Goal: Communication & Community: Participate in discussion

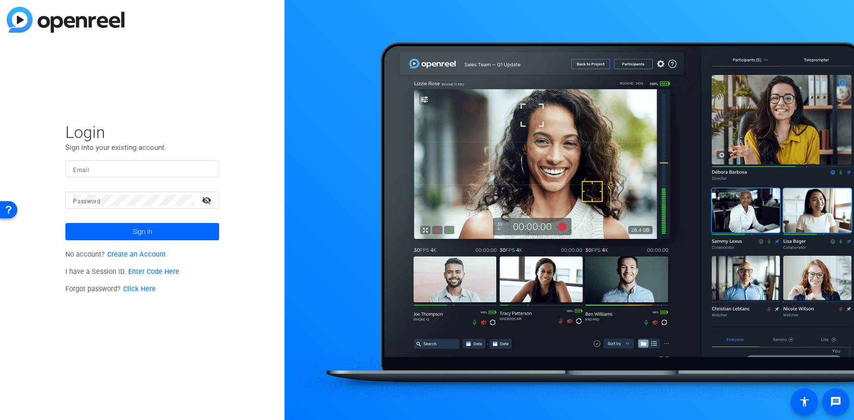
click at [101, 173] on input "Email" at bounding box center [142, 169] width 138 height 12
click at [111, 172] on input "Email" at bounding box center [142, 169] width 138 height 12
type input "Linda.Pizzico@alteredimage.com"
click at [78, 199] on mat-label "Password" at bounding box center [86, 201] width 27 height 7
click at [65, 223] on button "Sign in" at bounding box center [142, 231] width 154 height 17
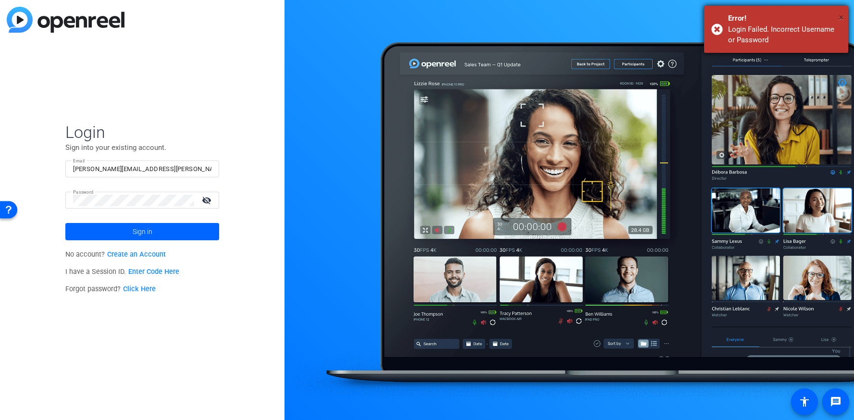
click at [839, 16] on span "×" at bounding box center [841, 18] width 5 height 12
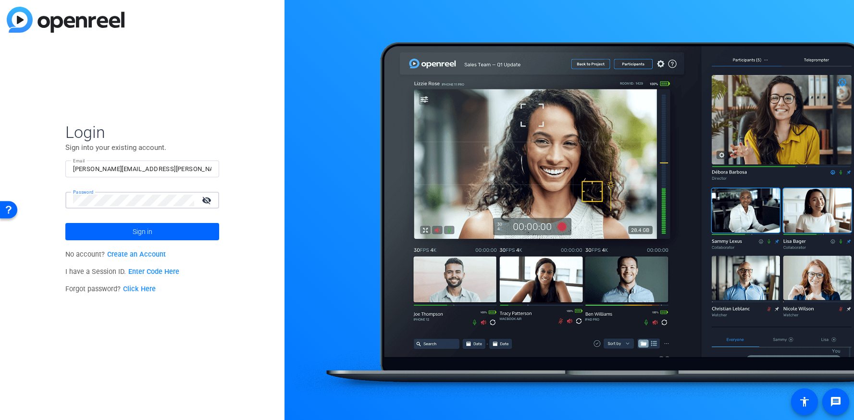
click at [58, 207] on div "Login Sign into your existing account. Email Linda.Pizzico@alteredimage.com Pas…" at bounding box center [142, 210] width 284 height 420
click at [65, 223] on button "Sign in" at bounding box center [142, 231] width 154 height 17
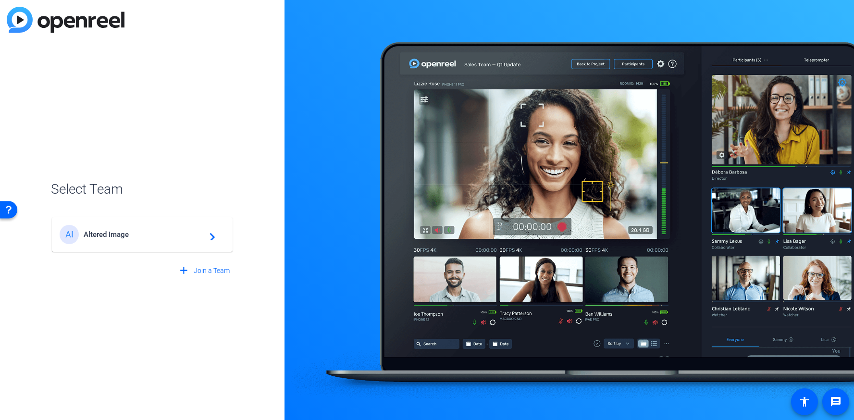
click at [92, 235] on span "Altered Image" at bounding box center [144, 234] width 120 height 9
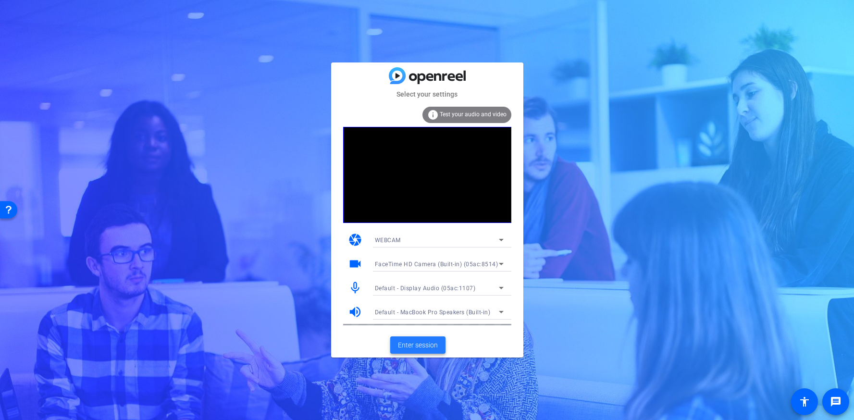
click at [427, 342] on span "Enter session" at bounding box center [418, 345] width 40 height 10
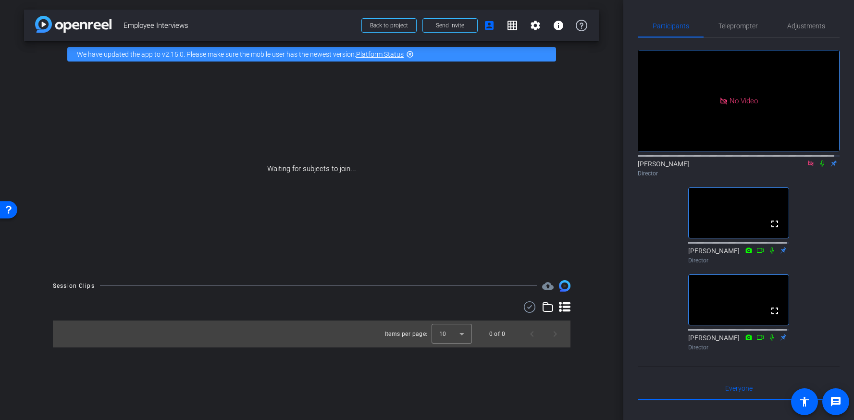
click at [808, 166] on icon at bounding box center [810, 163] width 5 height 5
click at [9, 402] on div "arrow_back Employee Interviews Back to project Send invite account_box grid_on …" at bounding box center [311, 210] width 623 height 420
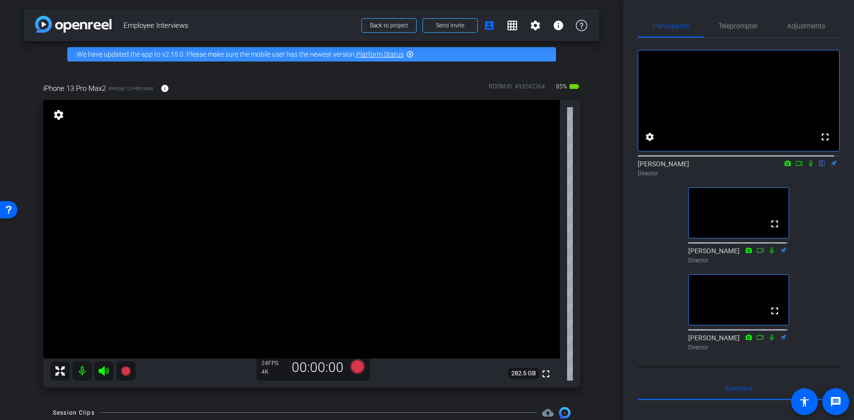
click at [785, 166] on icon at bounding box center [788, 163] width 6 height 5
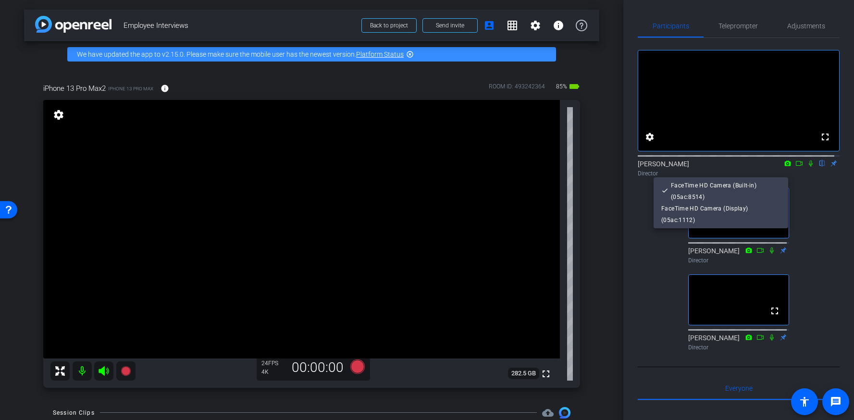
click at [806, 216] on div at bounding box center [427, 210] width 854 height 420
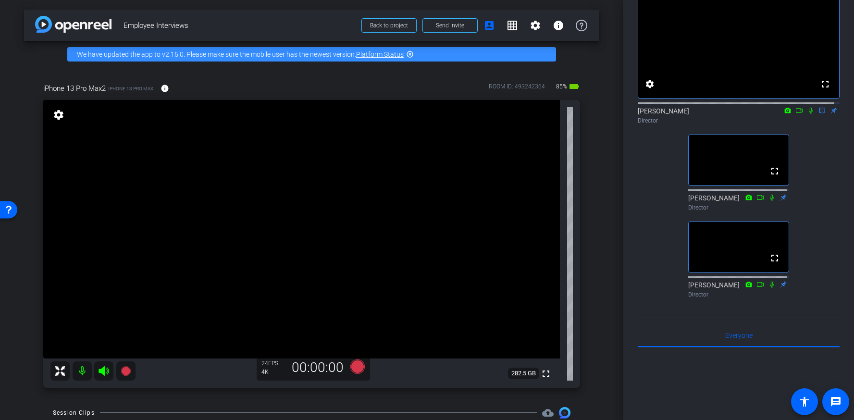
scroll to position [58, 0]
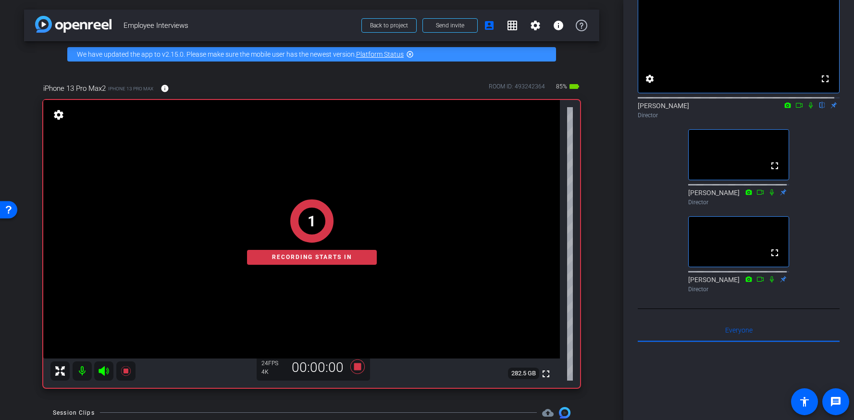
click at [784, 109] on icon at bounding box center [788, 105] width 8 height 7
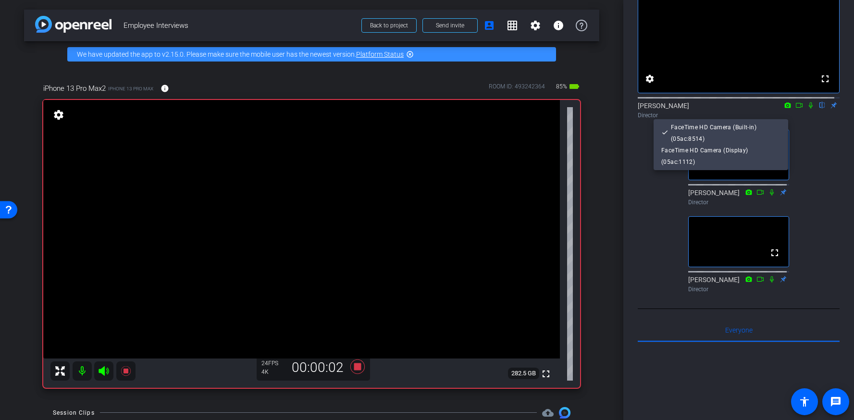
click at [814, 141] on div at bounding box center [427, 210] width 854 height 420
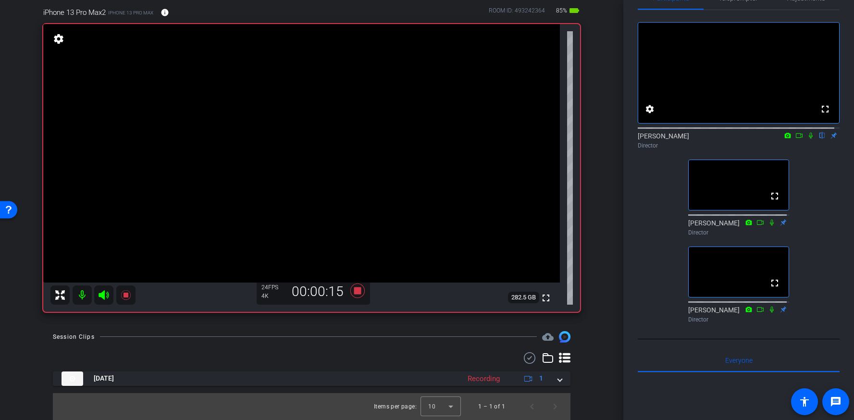
scroll to position [27, 0]
click at [784, 140] on icon at bounding box center [788, 136] width 8 height 7
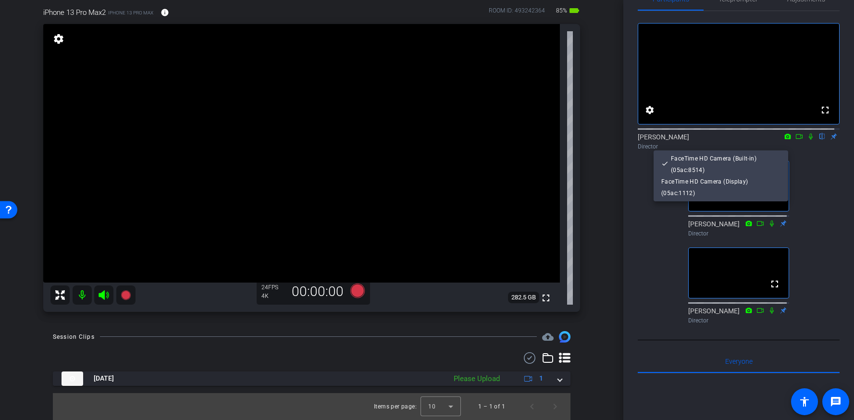
click at [820, 171] on div at bounding box center [427, 210] width 854 height 420
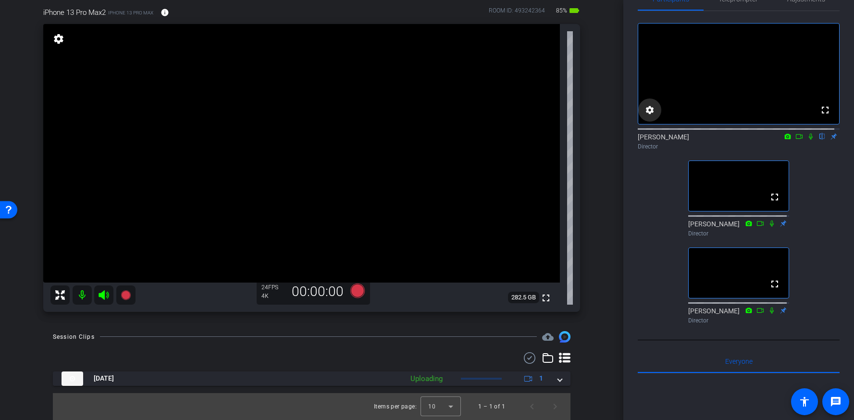
click at [653, 116] on mat-icon "settings" at bounding box center [650, 110] width 12 height 12
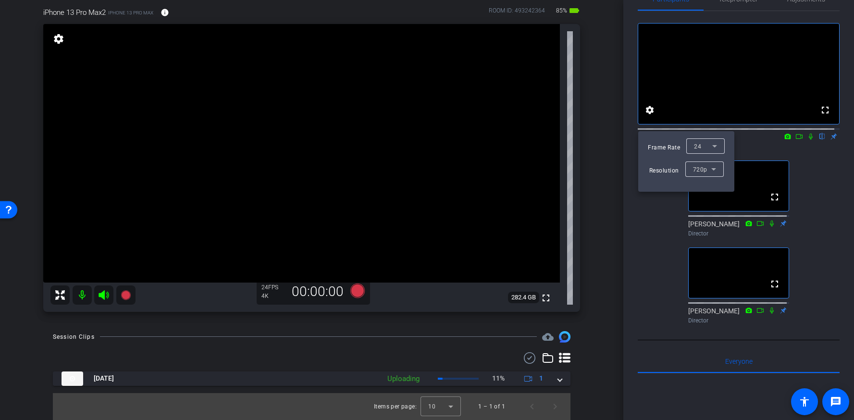
click at [828, 200] on div at bounding box center [427, 210] width 854 height 420
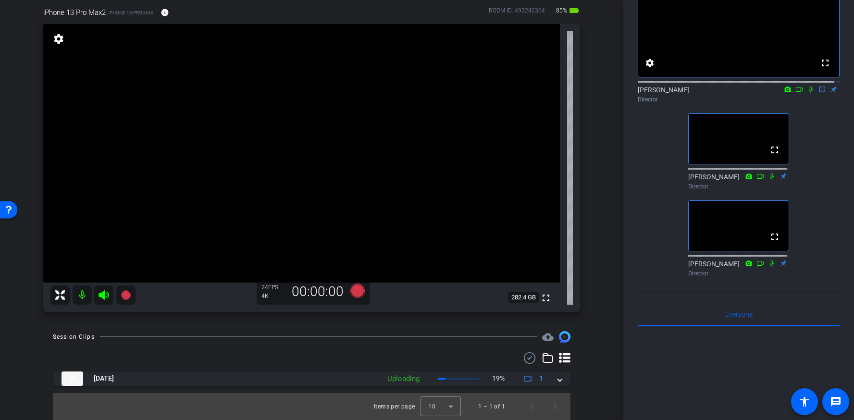
scroll to position [49, 0]
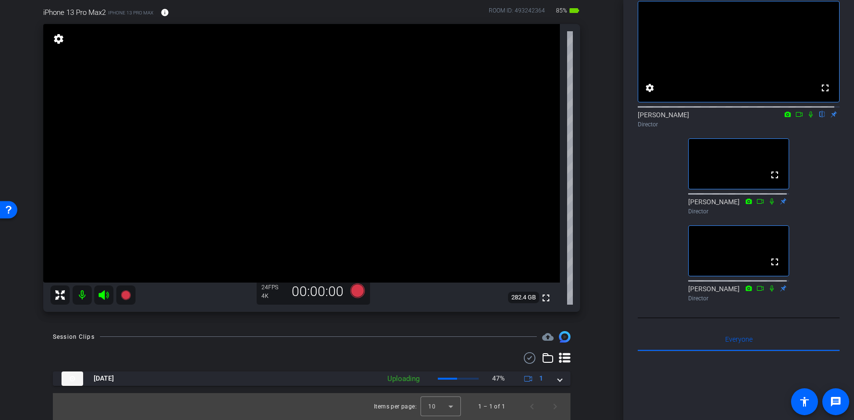
click at [796, 117] on icon at bounding box center [799, 114] width 7 height 5
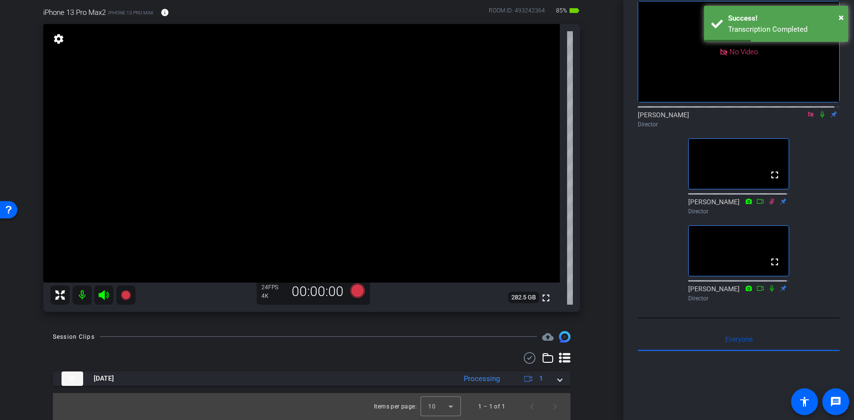
click at [820, 118] on icon at bounding box center [822, 114] width 4 height 6
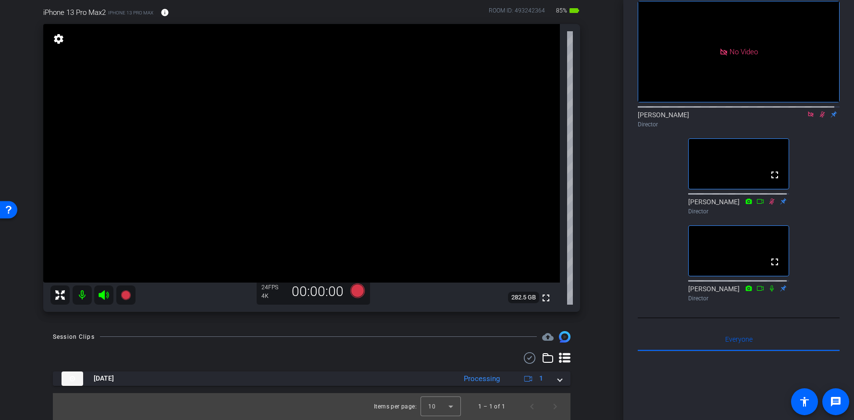
click at [818, 118] on icon at bounding box center [822, 114] width 8 height 7
click at [808, 117] on icon at bounding box center [810, 113] width 5 height 5
click at [810, 119] on mat-icon at bounding box center [811, 114] width 12 height 9
click at [807, 118] on icon at bounding box center [811, 114] width 8 height 7
click at [795, 118] on icon at bounding box center [799, 114] width 8 height 7
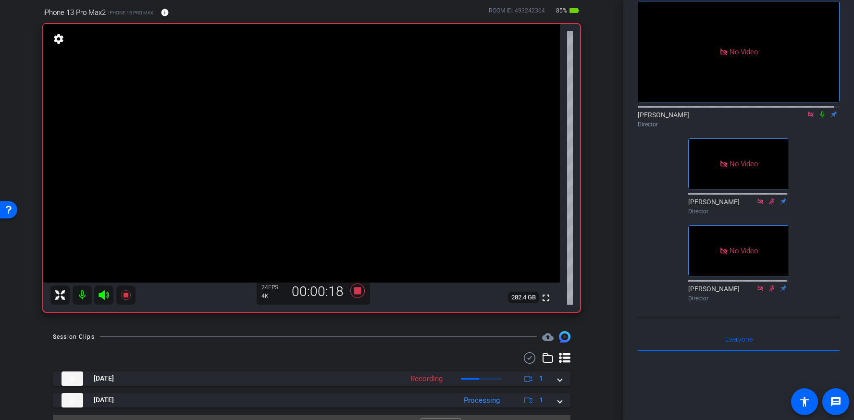
click at [820, 118] on icon at bounding box center [822, 114] width 4 height 6
click at [820, 118] on icon at bounding box center [822, 114] width 5 height 6
click at [818, 118] on icon at bounding box center [822, 114] width 8 height 7
click at [820, 118] on icon at bounding box center [822, 114] width 5 height 6
click at [818, 118] on icon at bounding box center [822, 114] width 8 height 7
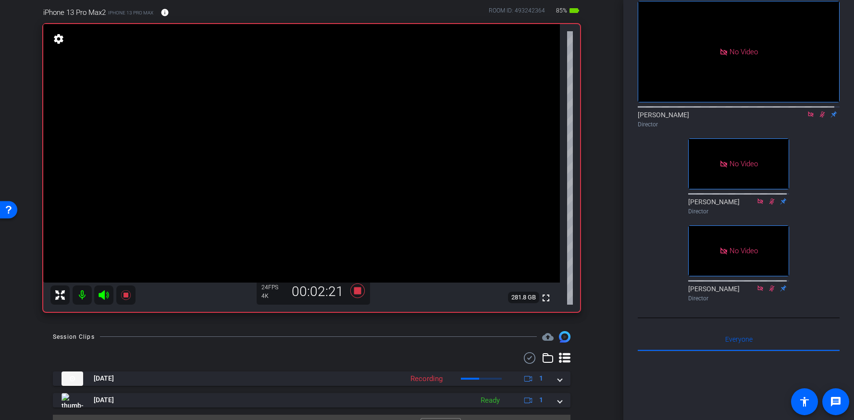
click at [820, 118] on icon at bounding box center [822, 114] width 5 height 6
click at [818, 118] on icon at bounding box center [822, 114] width 8 height 7
click at [820, 118] on icon at bounding box center [822, 114] width 5 height 6
click at [820, 118] on icon at bounding box center [822, 114] width 4 height 6
click at [818, 118] on icon at bounding box center [822, 114] width 8 height 7
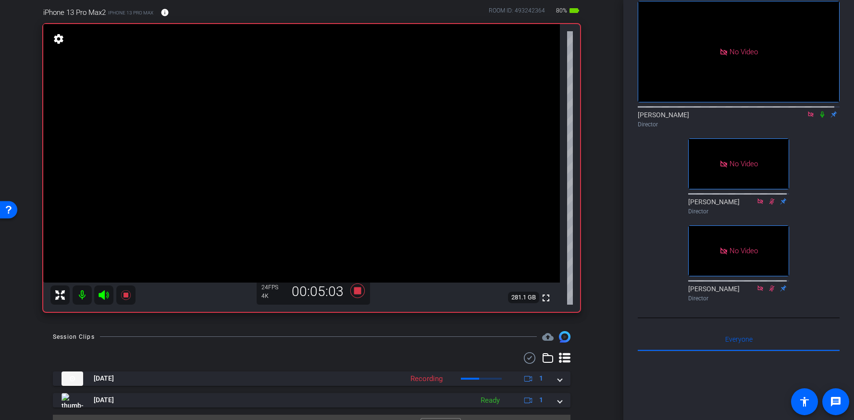
click at [818, 110] on div at bounding box center [739, 106] width 202 height 8
click at [818, 118] on icon at bounding box center [822, 114] width 8 height 7
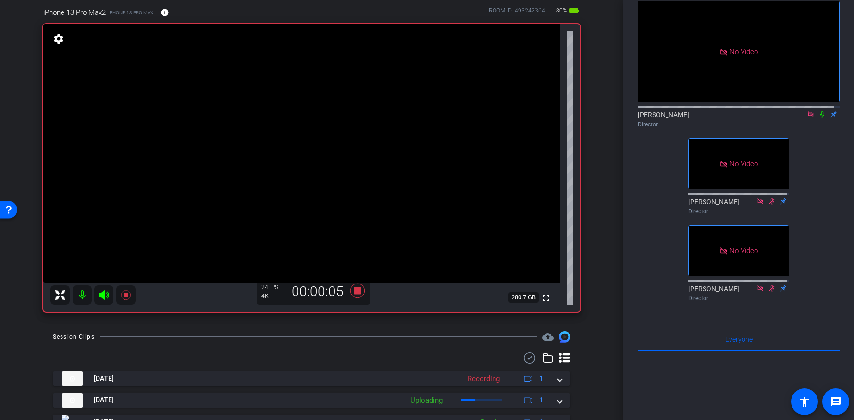
click at [818, 118] on icon at bounding box center [822, 114] width 8 height 7
click at [820, 118] on icon at bounding box center [822, 114] width 5 height 6
click at [820, 118] on icon at bounding box center [822, 114] width 4 height 6
click at [820, 118] on icon at bounding box center [822, 114] width 5 height 6
click at [824, 124] on div "Linda Pizzico Director" at bounding box center [739, 119] width 202 height 19
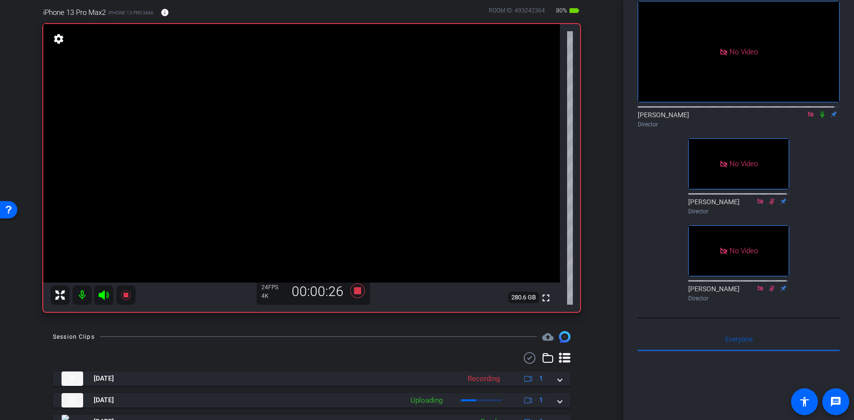
click at [818, 118] on icon at bounding box center [822, 114] width 8 height 7
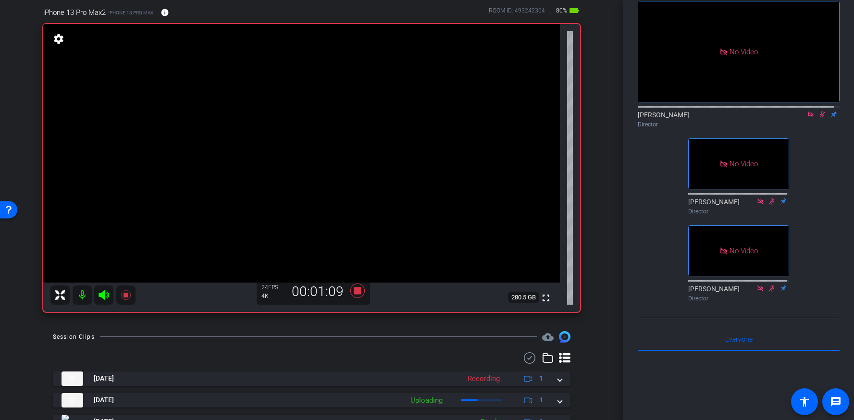
click at [818, 118] on icon at bounding box center [822, 114] width 8 height 7
click at [820, 118] on icon at bounding box center [822, 114] width 4 height 6
click at [818, 118] on icon at bounding box center [822, 114] width 8 height 7
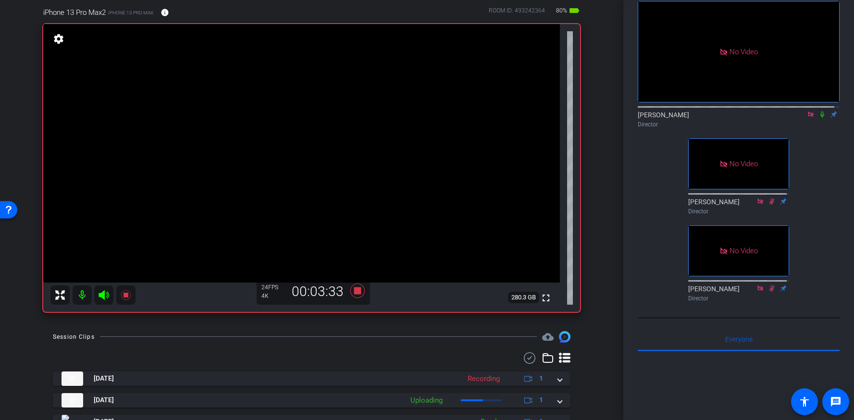
click at [818, 118] on icon at bounding box center [822, 114] width 8 height 7
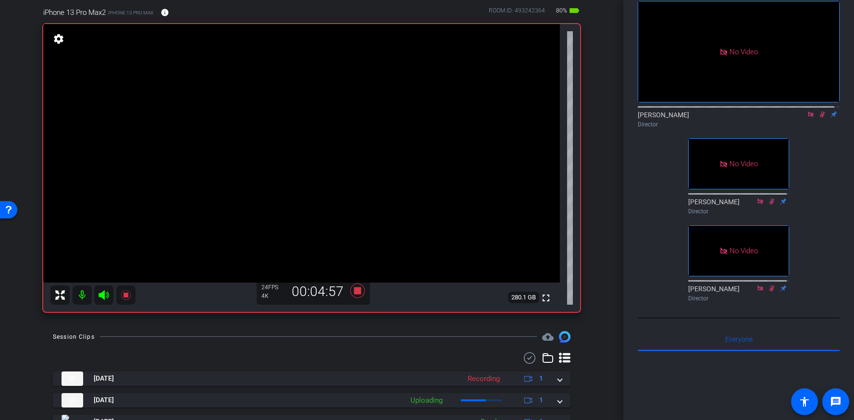
click at [818, 118] on icon at bounding box center [822, 114] width 8 height 7
click at [820, 118] on icon at bounding box center [822, 114] width 4 height 6
click at [820, 118] on icon at bounding box center [822, 114] width 5 height 6
click at [818, 118] on icon at bounding box center [822, 114] width 8 height 7
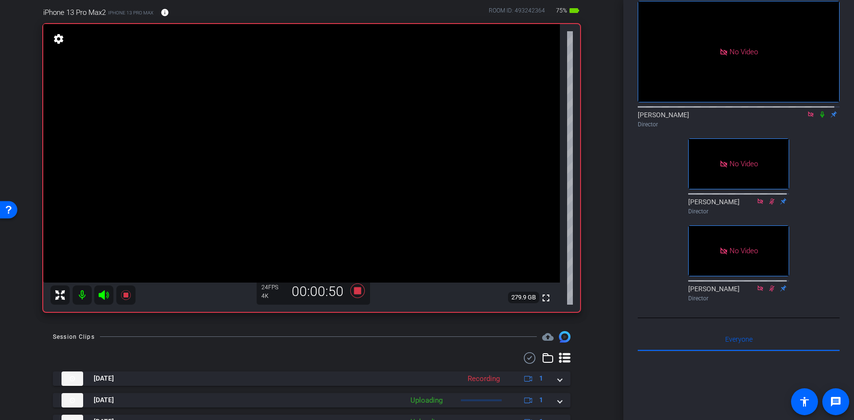
click at [818, 118] on icon at bounding box center [822, 114] width 8 height 7
click at [820, 118] on icon at bounding box center [822, 114] width 5 height 6
click at [820, 118] on icon at bounding box center [822, 114] width 4 height 6
click at [818, 118] on icon at bounding box center [822, 114] width 8 height 7
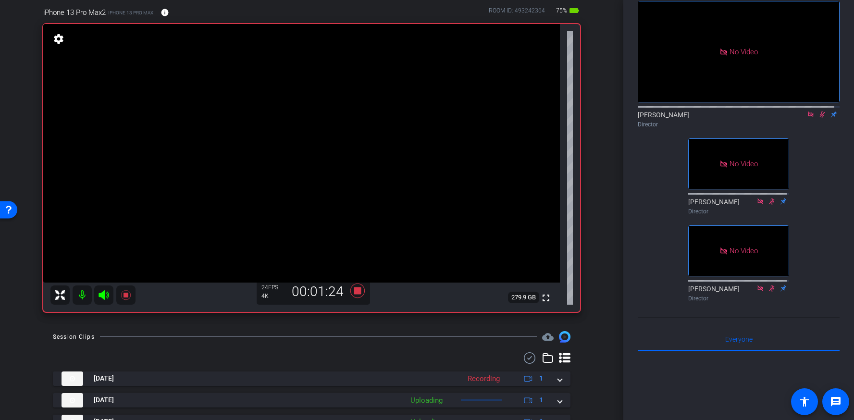
click at [818, 118] on icon at bounding box center [822, 114] width 8 height 7
click at [819, 118] on icon at bounding box center [822, 114] width 8 height 7
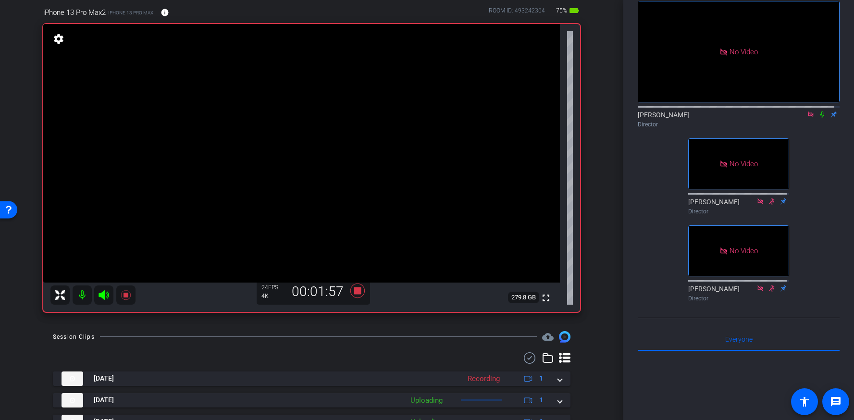
click at [818, 118] on icon at bounding box center [822, 114] width 8 height 7
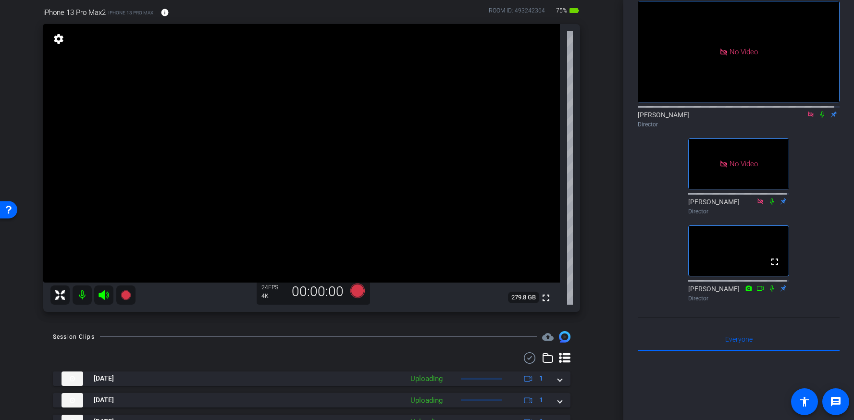
click at [807, 118] on icon at bounding box center [811, 114] width 8 height 7
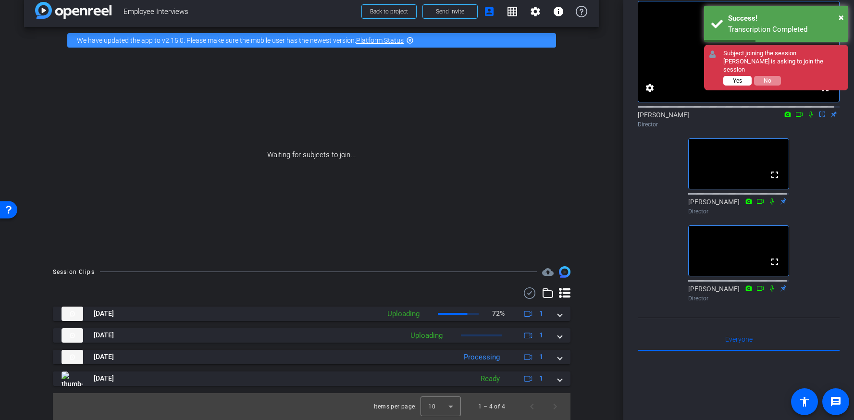
click at [738, 79] on span "Yes" at bounding box center [737, 80] width 9 height 7
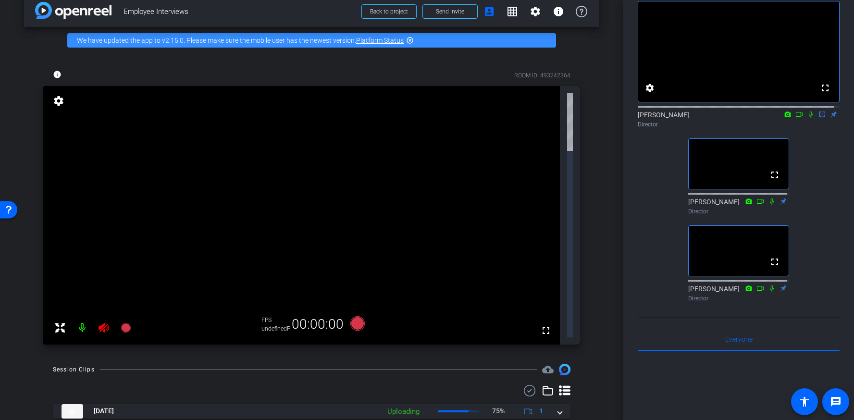
scroll to position [0, 0]
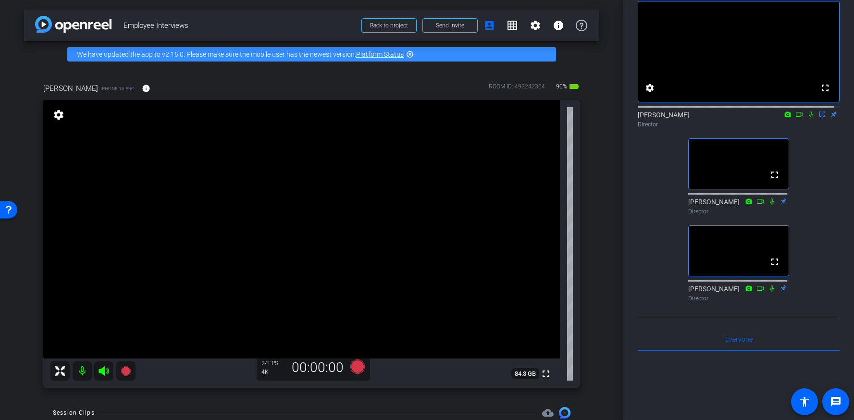
click at [796, 117] on icon at bounding box center [799, 114] width 7 height 5
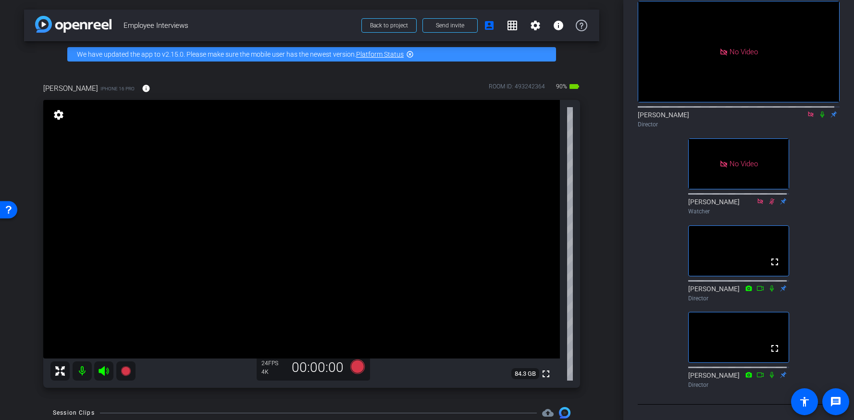
click at [808, 117] on icon at bounding box center [810, 113] width 5 height 5
click at [795, 118] on icon at bounding box center [799, 114] width 8 height 7
click at [807, 118] on icon at bounding box center [811, 114] width 8 height 7
click at [809, 118] on icon at bounding box center [811, 114] width 4 height 6
click at [797, 118] on icon at bounding box center [799, 114] width 8 height 7
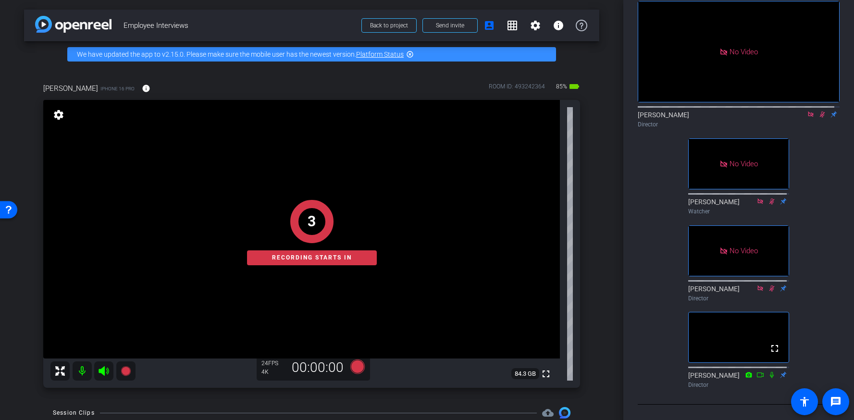
click at [820, 118] on icon at bounding box center [822, 114] width 5 height 6
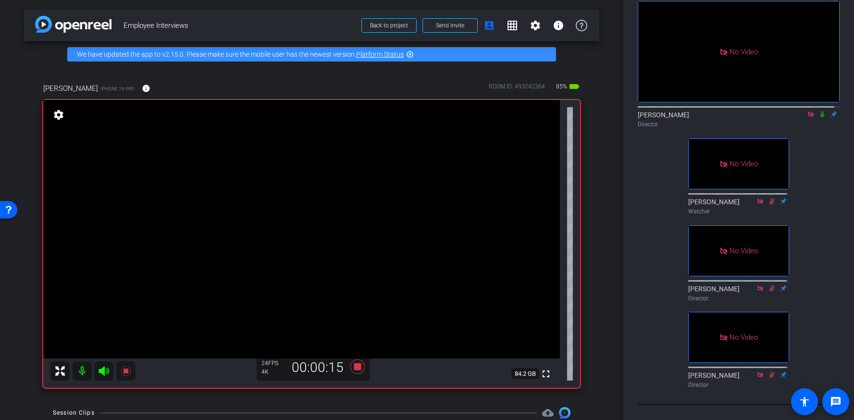
click at [820, 118] on icon at bounding box center [822, 114] width 4 height 6
click at [818, 118] on icon at bounding box center [822, 114] width 8 height 7
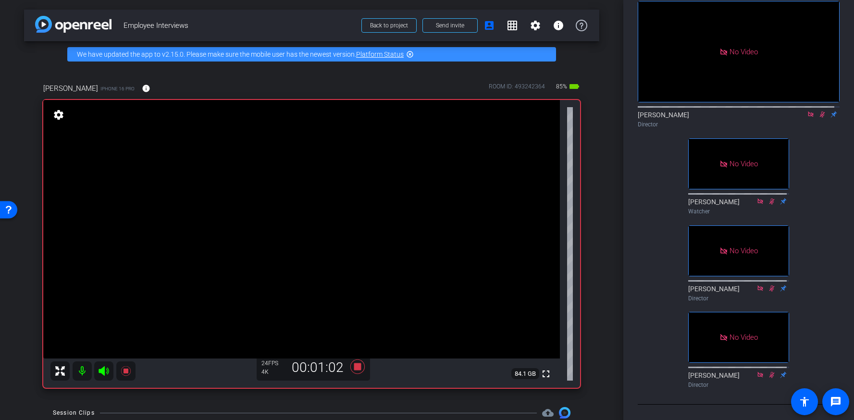
click at [818, 118] on icon at bounding box center [822, 114] width 8 height 7
click at [820, 118] on icon at bounding box center [822, 114] width 5 height 6
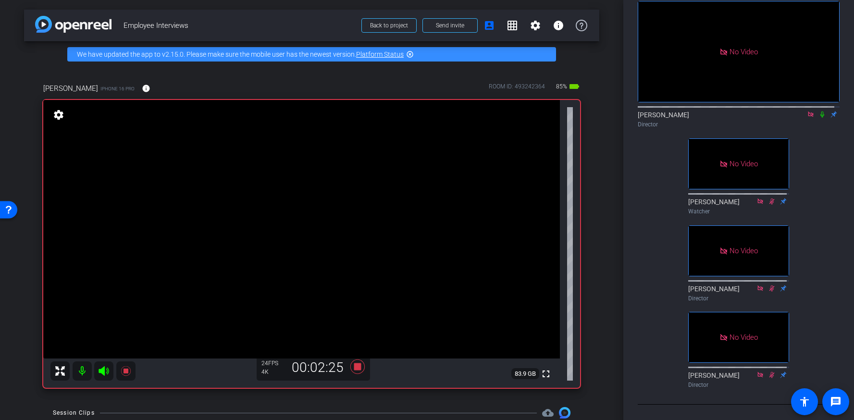
click at [818, 118] on icon at bounding box center [822, 114] width 8 height 7
click at [820, 118] on icon at bounding box center [822, 114] width 5 height 6
click at [818, 118] on icon at bounding box center [822, 114] width 8 height 7
click at [819, 118] on icon at bounding box center [822, 114] width 8 height 7
click at [818, 118] on icon at bounding box center [822, 114] width 8 height 7
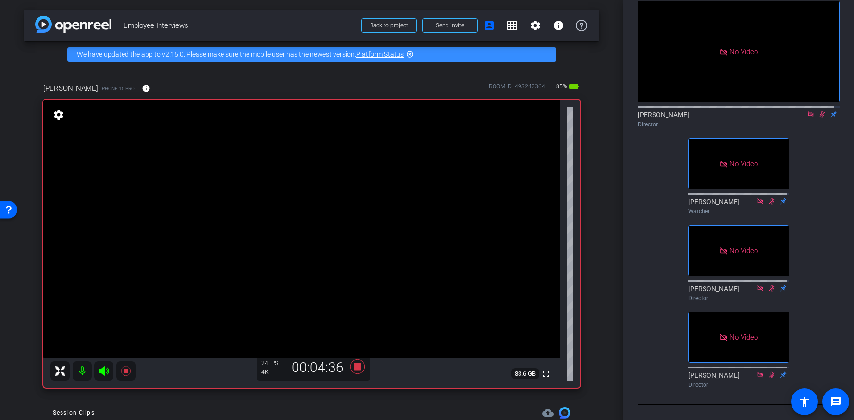
click at [820, 118] on icon at bounding box center [822, 114] width 5 height 6
click at [820, 118] on icon at bounding box center [822, 114] width 4 height 6
click at [820, 118] on icon at bounding box center [822, 114] width 5 height 6
click at [820, 118] on icon at bounding box center [822, 114] width 4 height 6
click at [820, 118] on icon at bounding box center [822, 114] width 5 height 6
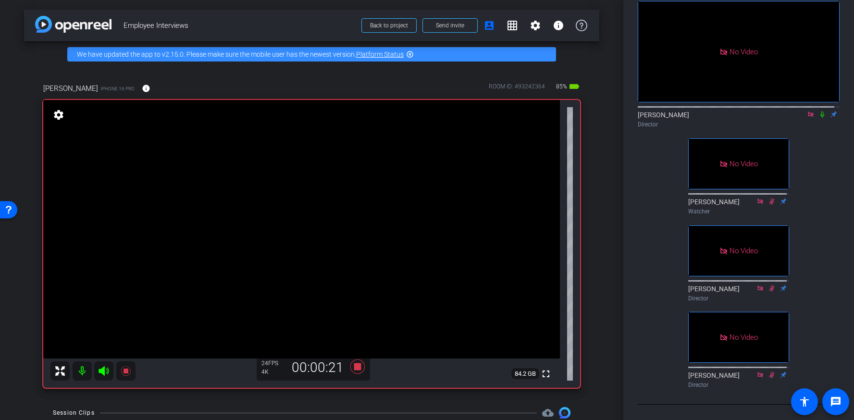
click at [820, 118] on icon at bounding box center [822, 114] width 4 height 6
click at [820, 118] on icon at bounding box center [822, 114] width 5 height 6
click at [820, 118] on icon at bounding box center [822, 114] width 4 height 6
click at [820, 118] on icon at bounding box center [822, 114] width 5 height 6
click at [818, 118] on icon at bounding box center [822, 114] width 8 height 7
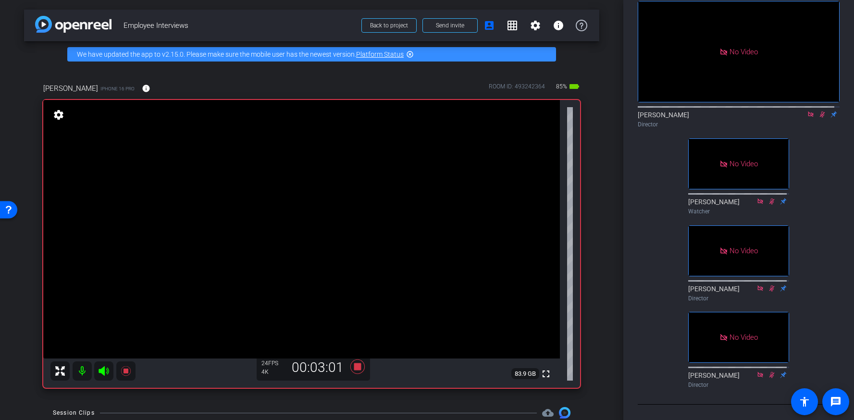
click at [818, 118] on icon at bounding box center [822, 114] width 8 height 7
click at [819, 118] on icon at bounding box center [822, 114] width 8 height 7
click at [820, 118] on icon at bounding box center [822, 114] width 4 height 6
click at [818, 118] on icon at bounding box center [822, 114] width 8 height 7
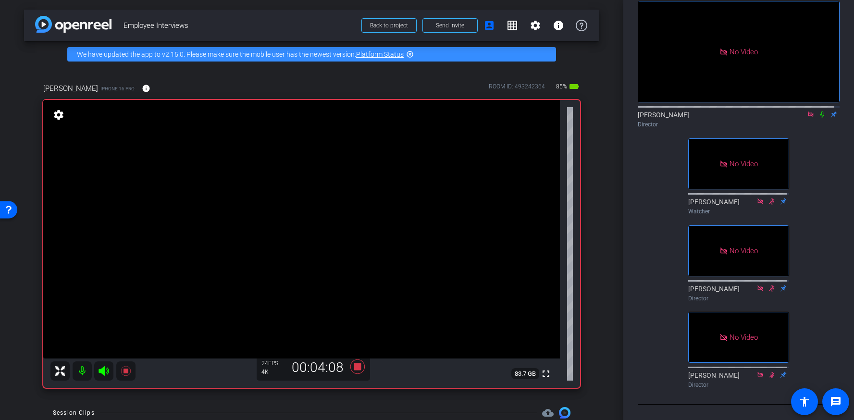
click at [820, 118] on icon at bounding box center [822, 114] width 4 height 6
click at [820, 118] on icon at bounding box center [822, 114] width 5 height 6
click at [818, 118] on icon at bounding box center [822, 114] width 8 height 7
click at [820, 118] on icon at bounding box center [822, 114] width 5 height 6
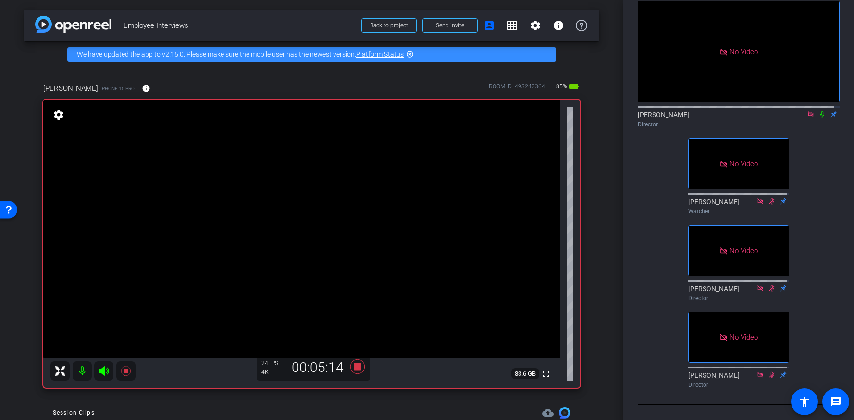
click at [820, 118] on icon at bounding box center [822, 114] width 4 height 6
click at [818, 118] on icon at bounding box center [822, 114] width 8 height 7
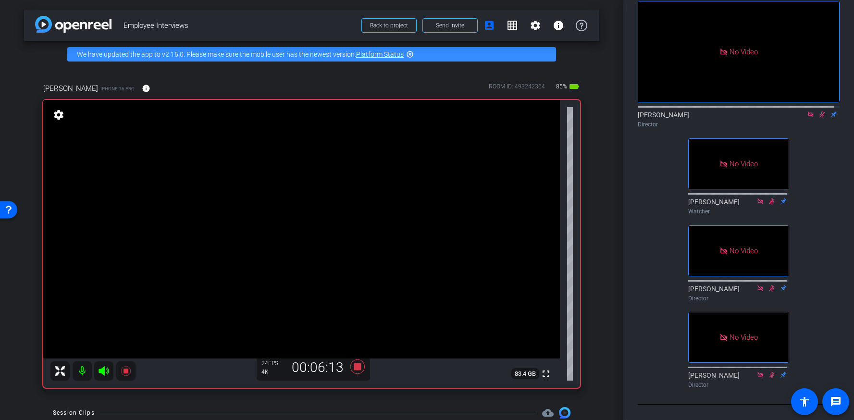
click at [820, 118] on icon at bounding box center [822, 114] width 5 height 6
click at [820, 118] on icon at bounding box center [822, 114] width 4 height 6
click at [820, 118] on icon at bounding box center [822, 114] width 5 height 6
click at [818, 118] on icon at bounding box center [822, 114] width 8 height 7
click at [820, 118] on icon at bounding box center [822, 114] width 5 height 6
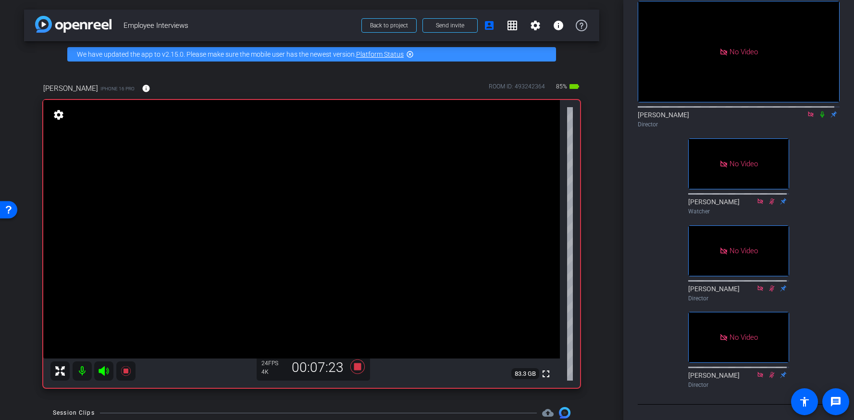
click at [816, 119] on mat-icon at bounding box center [822, 114] width 12 height 9
click at [818, 118] on icon at bounding box center [822, 114] width 8 height 7
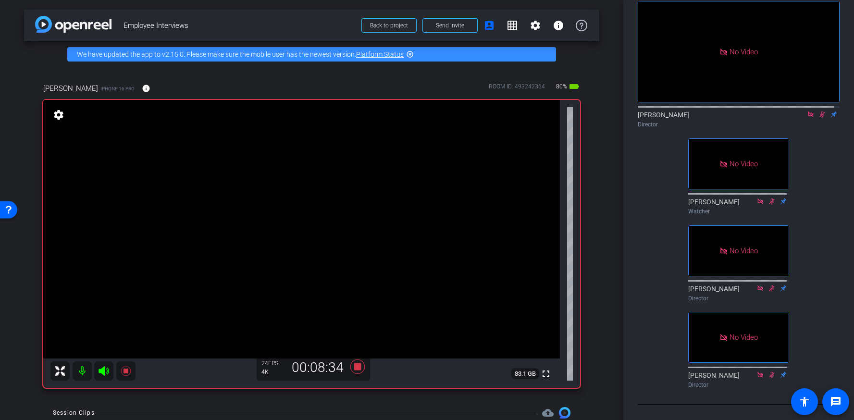
click at [818, 118] on icon at bounding box center [822, 114] width 8 height 7
click at [820, 118] on icon at bounding box center [822, 114] width 5 height 6
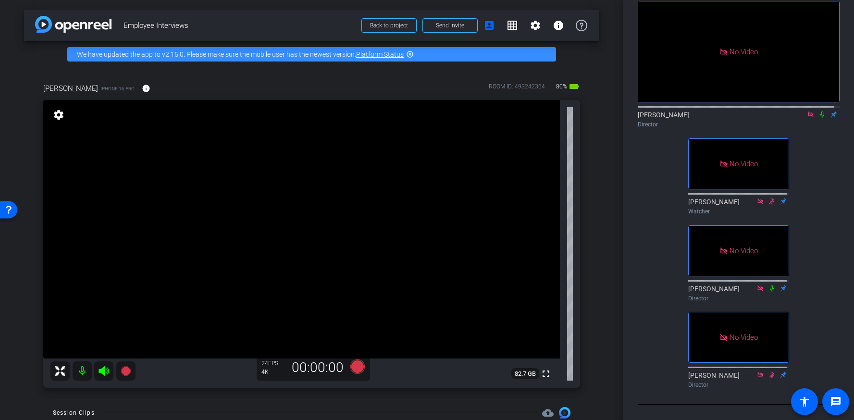
type input "Christine"
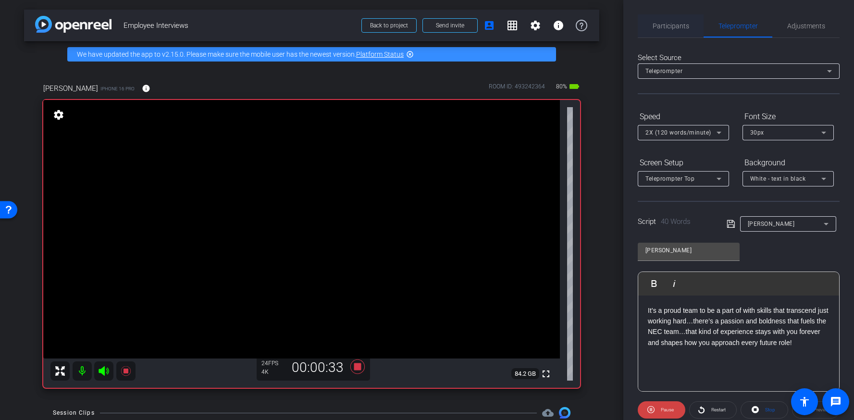
click at [671, 25] on span "Participants" at bounding box center [671, 26] width 37 height 7
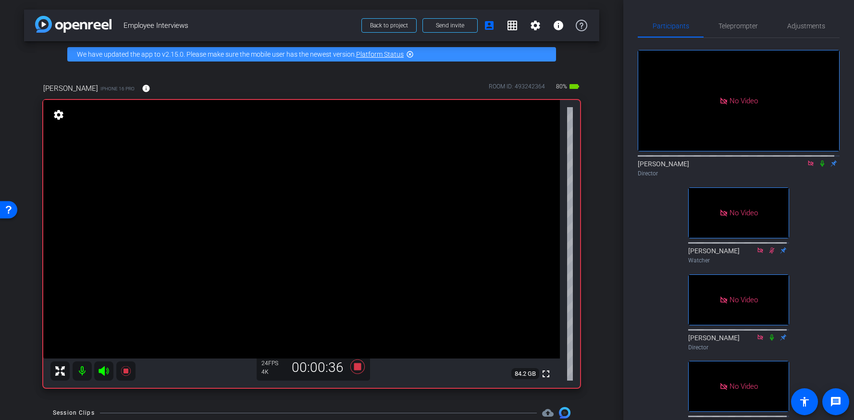
click at [819, 160] on icon at bounding box center [822, 163] width 8 height 7
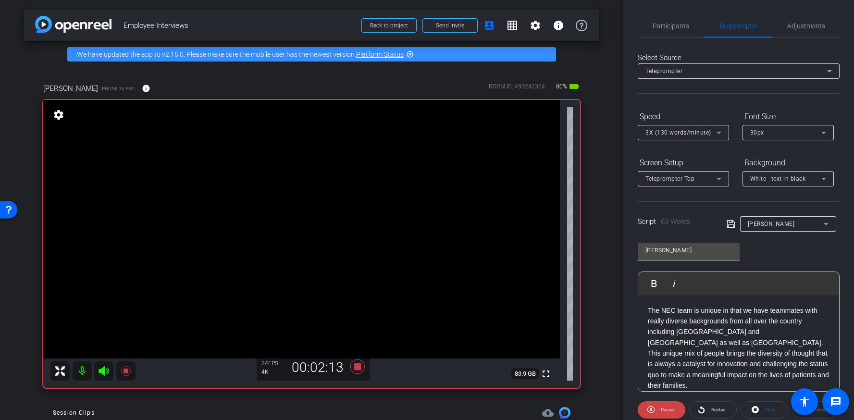
click at [738, 391] on div at bounding box center [739, 396] width 182 height 11
click at [663, 25] on span "Participants" at bounding box center [671, 26] width 37 height 7
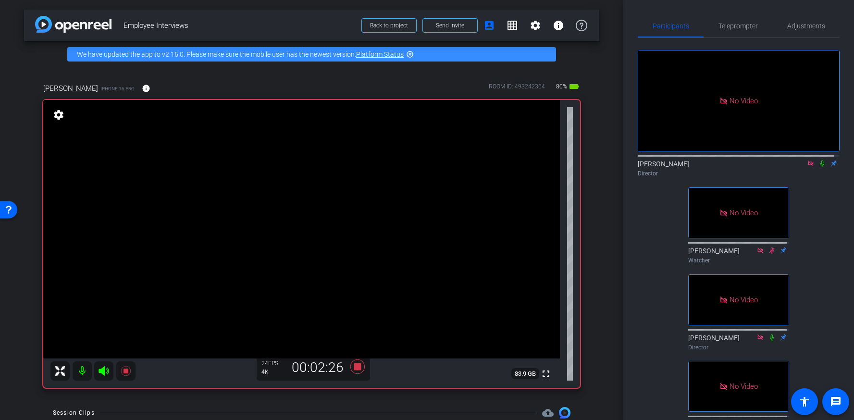
click at [818, 160] on icon at bounding box center [822, 163] width 8 height 7
click at [820, 161] on icon at bounding box center [822, 164] width 4 height 6
click at [820, 161] on icon at bounding box center [822, 164] width 5 height 6
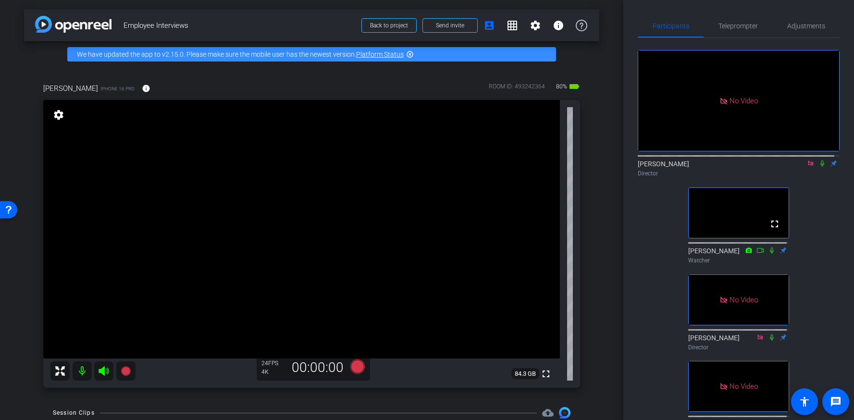
click at [808, 161] on icon at bounding box center [810, 163] width 5 height 5
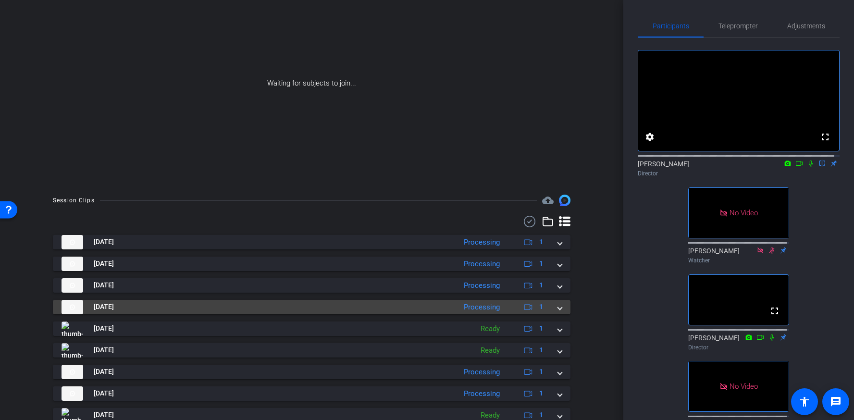
scroll to position [122, 0]
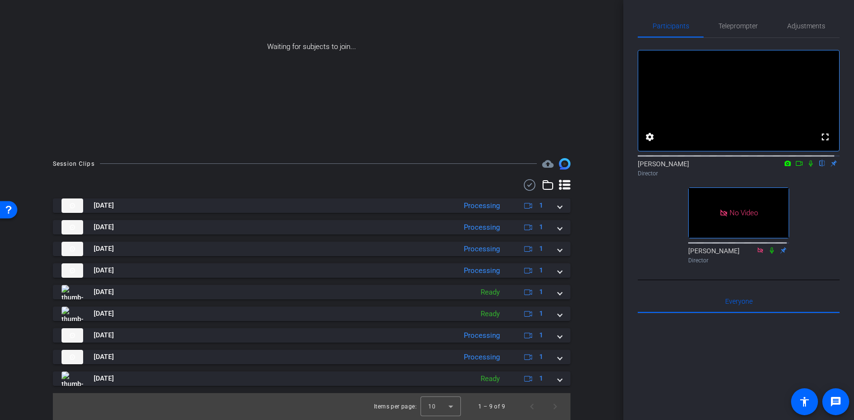
click at [797, 166] on icon at bounding box center [799, 163] width 7 height 5
